Goal: Navigation & Orientation: Find specific page/section

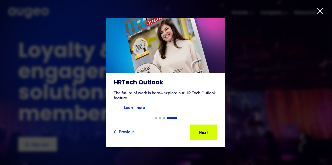
click at [325, 10] on div at bounding box center [166, 82] width 332 height 165
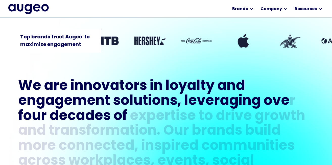
scroll to position [171, 0]
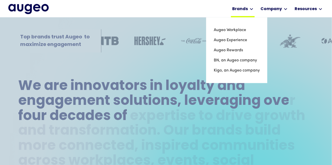
click at [243, 13] on div "Brands" at bounding box center [243, 8] width 24 height 17
click at [226, 29] on link "Augeo Workplace" at bounding box center [237, 30] width 46 height 10
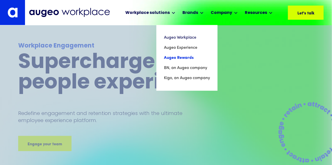
click at [180, 53] on link "Augeo Rewards" at bounding box center [187, 58] width 46 height 10
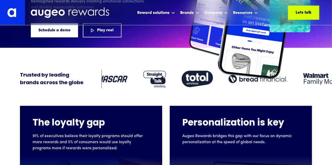
scroll to position [84, 0]
